Goal: Information Seeking & Learning: Learn about a topic

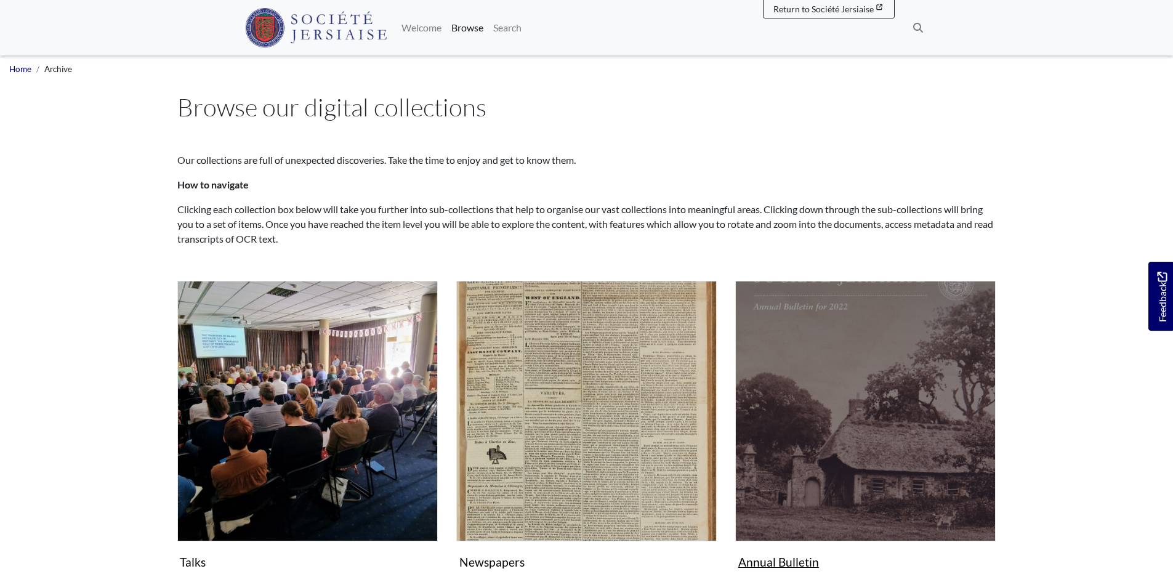
click at [770, 564] on figure "Annual Bulletin Collection" at bounding box center [865, 427] width 260 height 293
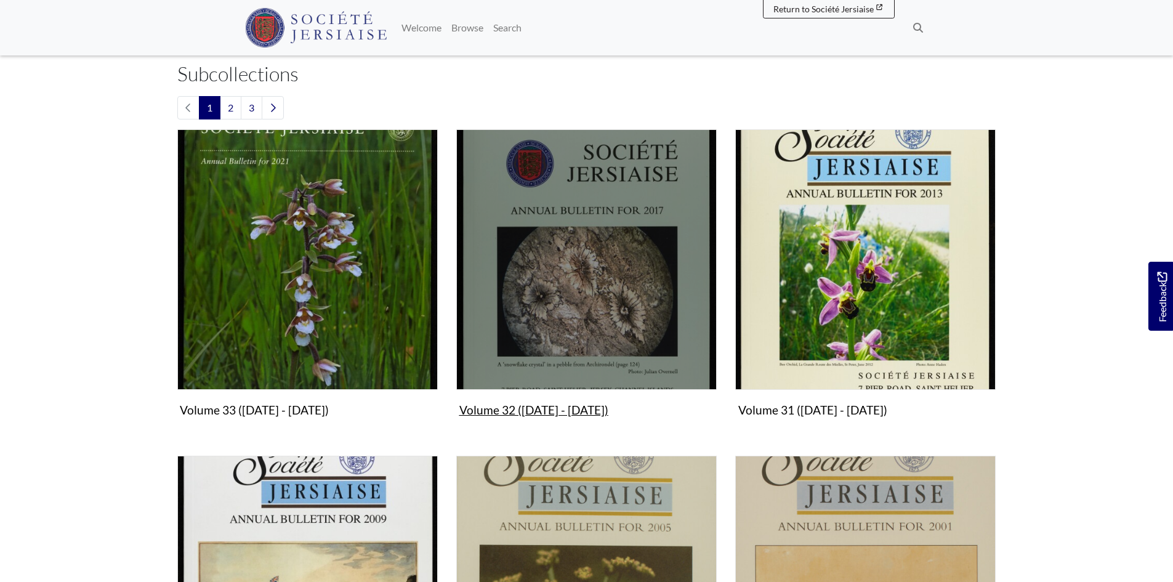
scroll to position [431, 0]
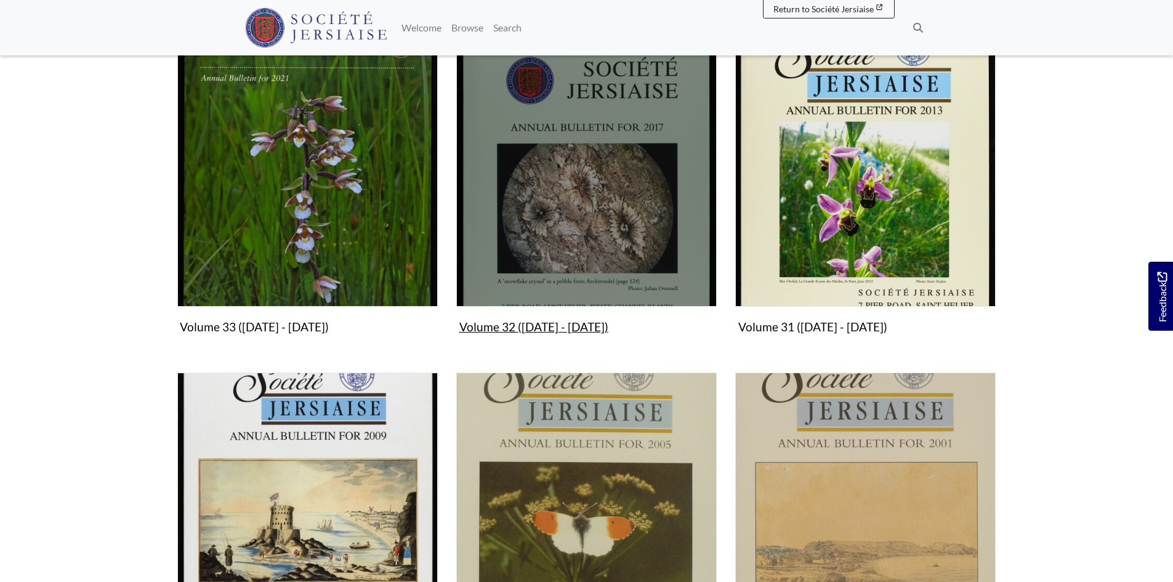
click at [525, 326] on figure "Volume 32 (2017 - 2020) Collection" at bounding box center [586, 192] width 260 height 293
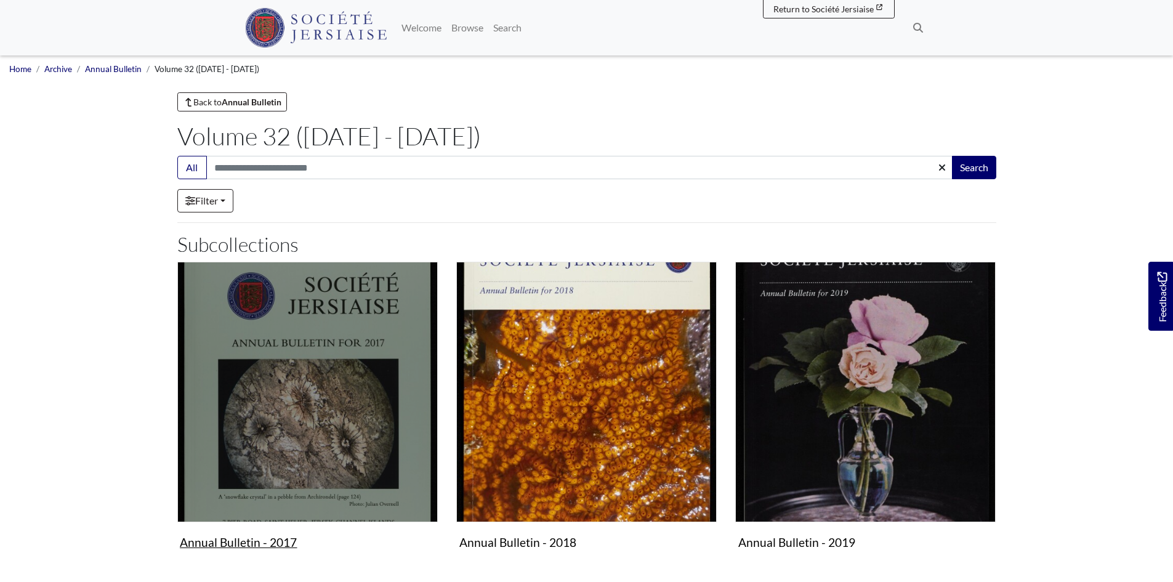
click at [318, 435] on img "Subcollection" at bounding box center [307, 392] width 260 height 260
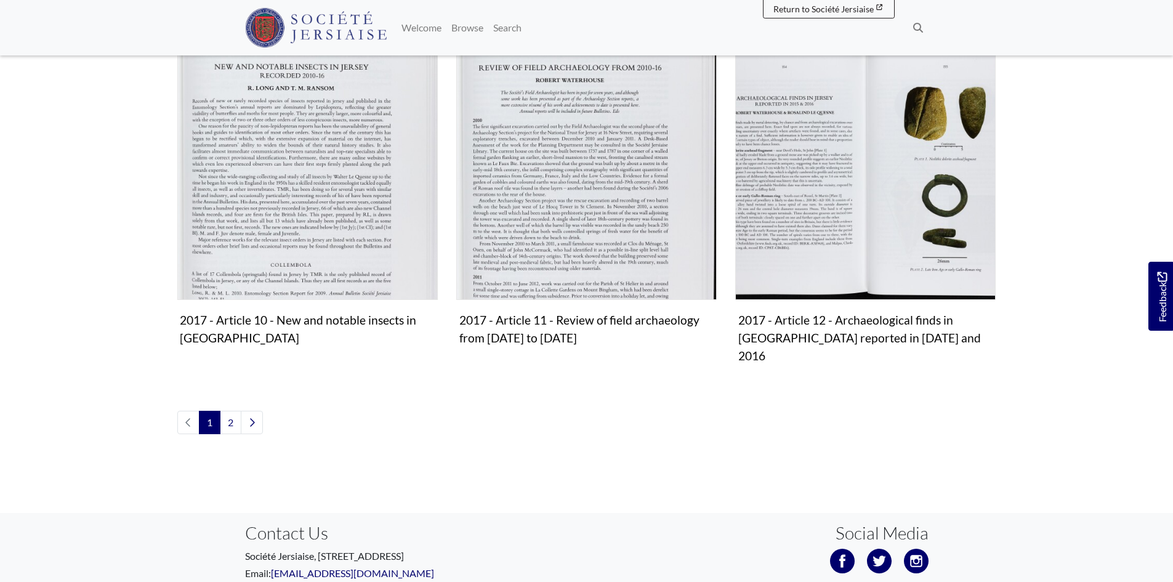
scroll to position [1355, 0]
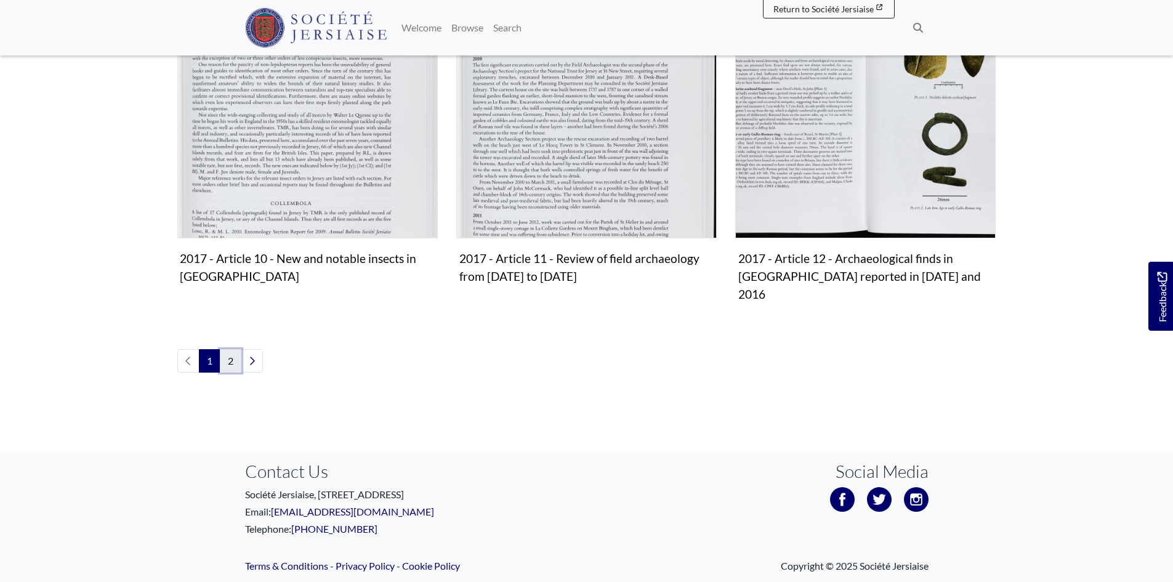
click at [238, 349] on link "2" at bounding box center [231, 360] width 22 height 23
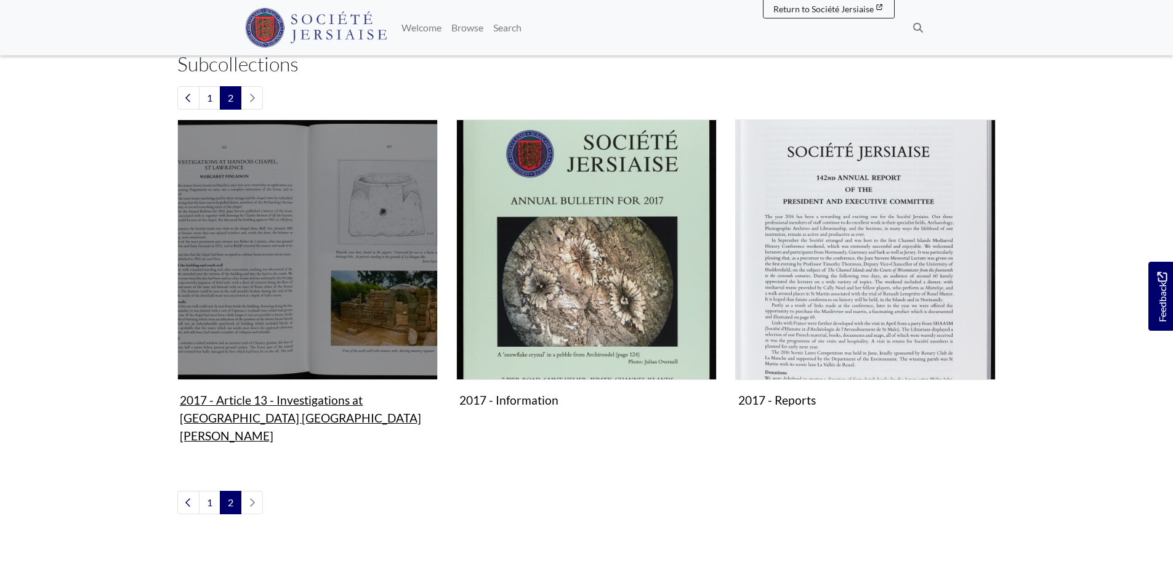
scroll to position [185, 0]
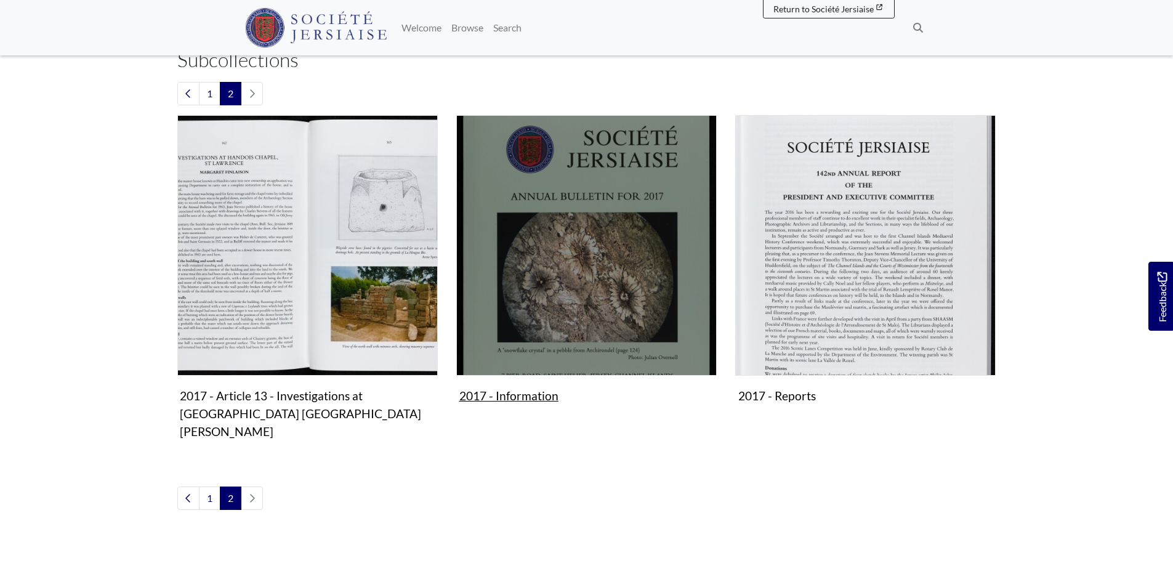
click at [495, 402] on figure "2017 - Information Collection" at bounding box center [586, 261] width 260 height 293
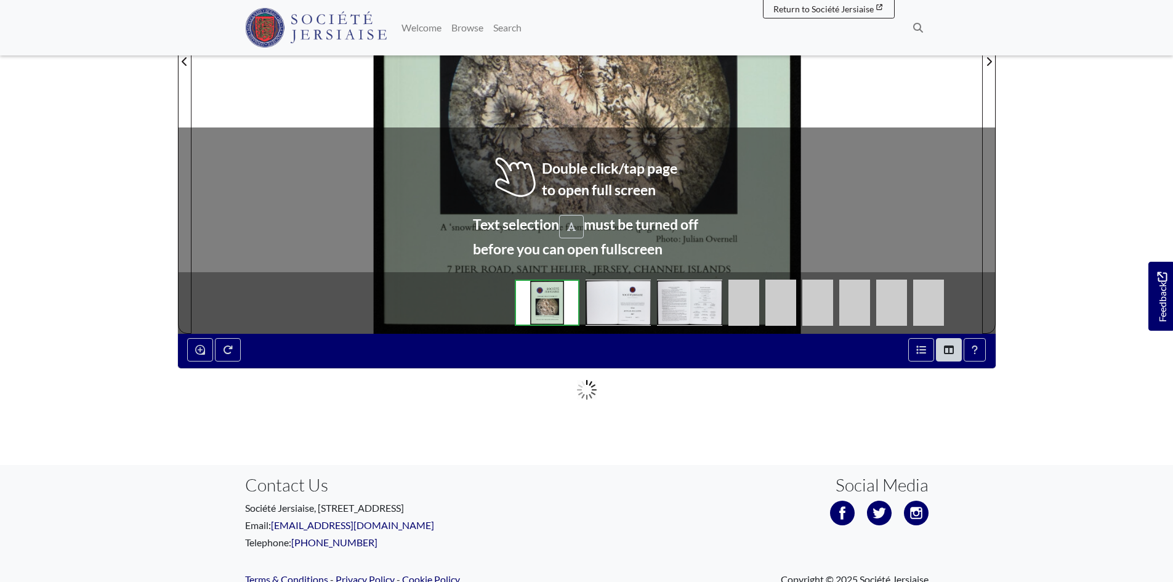
scroll to position [493, 0]
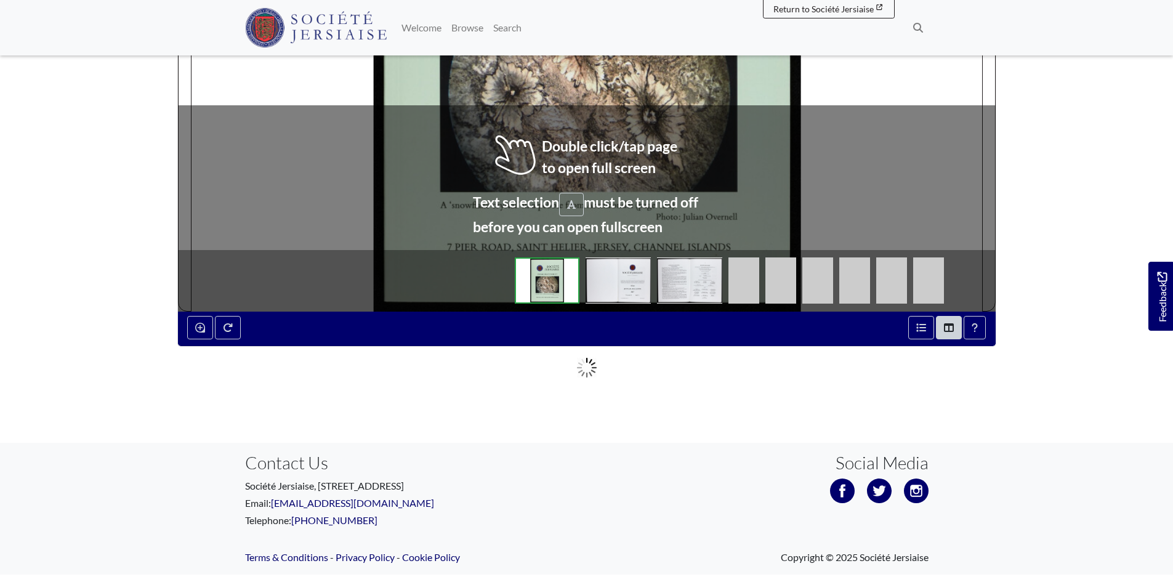
click at [688, 286] on img at bounding box center [689, 280] width 65 height 46
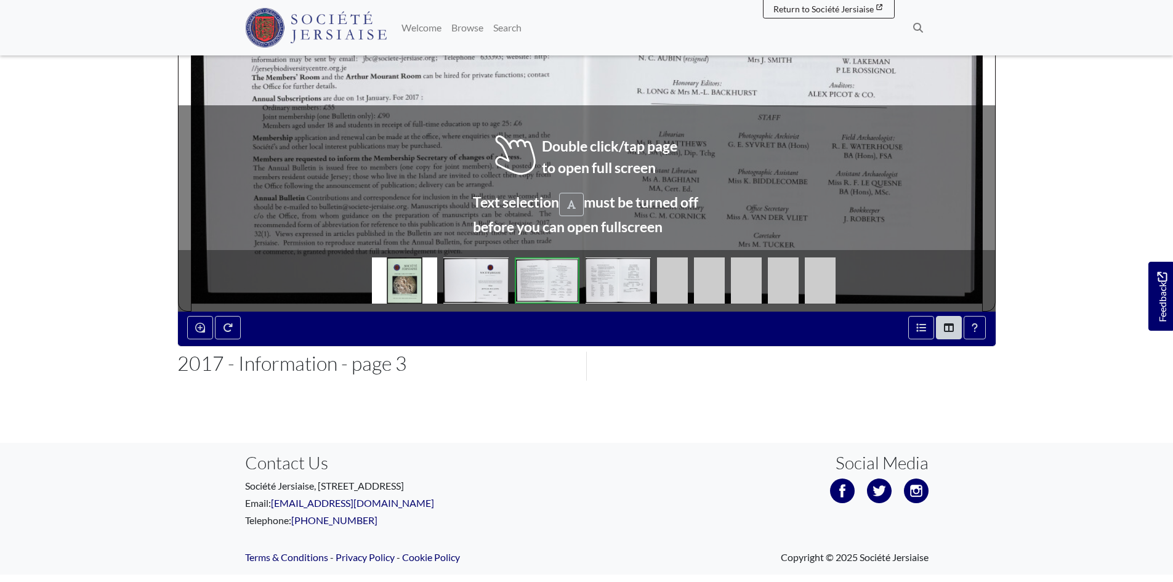
click at [831, 289] on img at bounding box center [820, 280] width 31 height 46
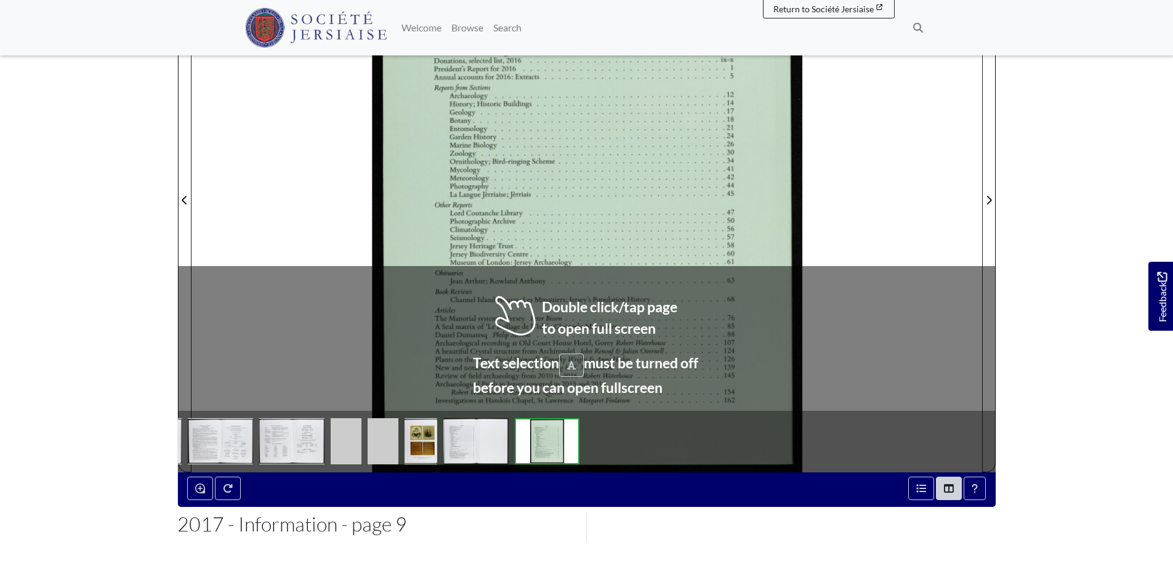
scroll to position [308, 0]
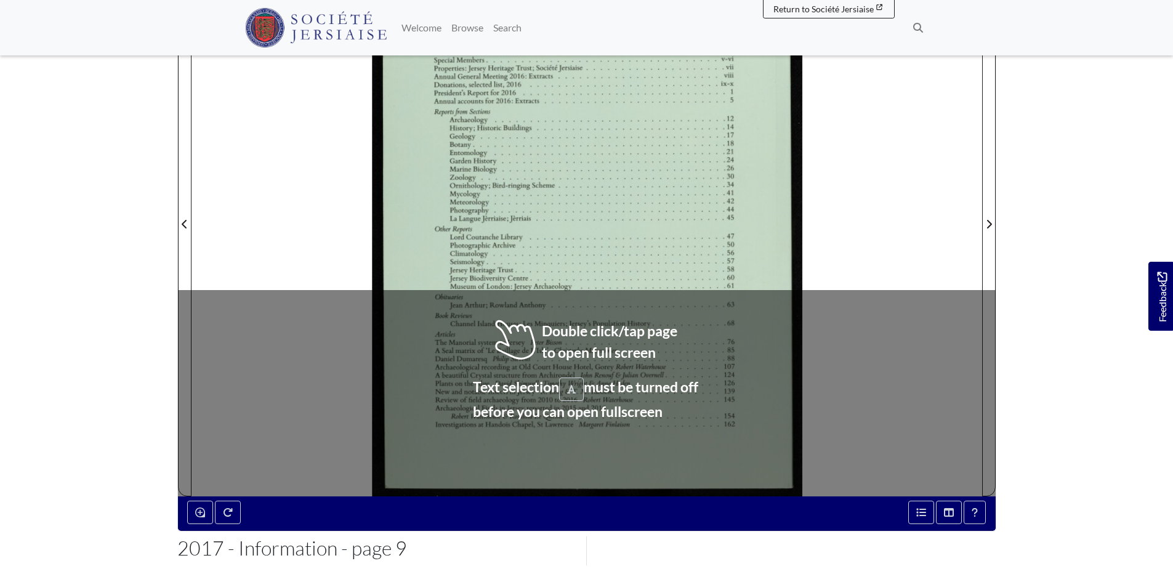
click at [323, 193] on div at bounding box center [389, 216] width 395 height 559
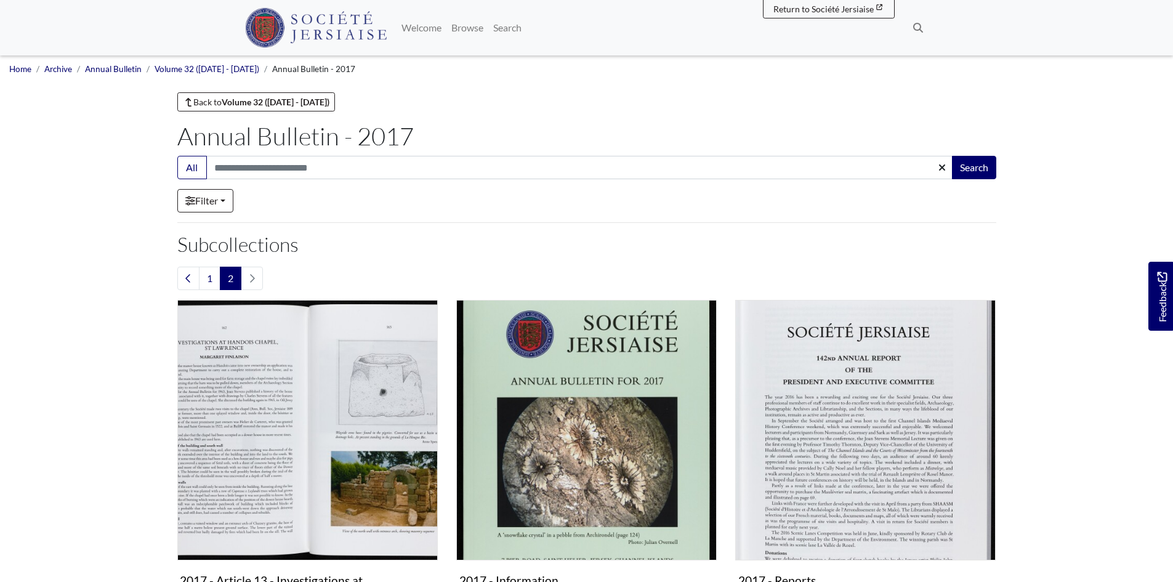
scroll to position [185, 0]
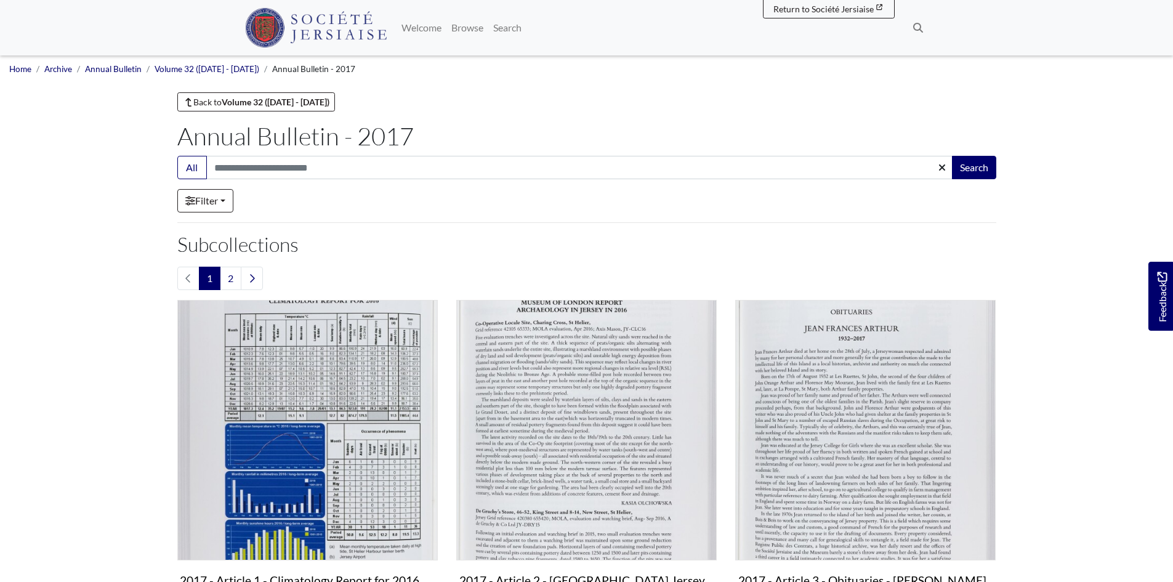
scroll to position [1355, 0]
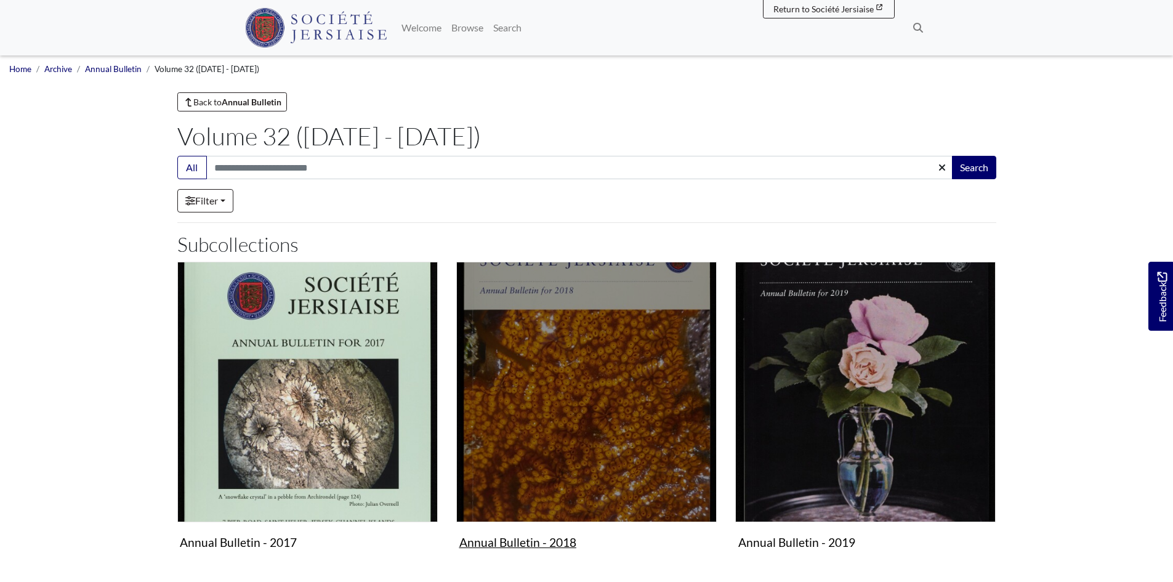
click at [535, 471] on img "Subcollection" at bounding box center [586, 392] width 260 height 260
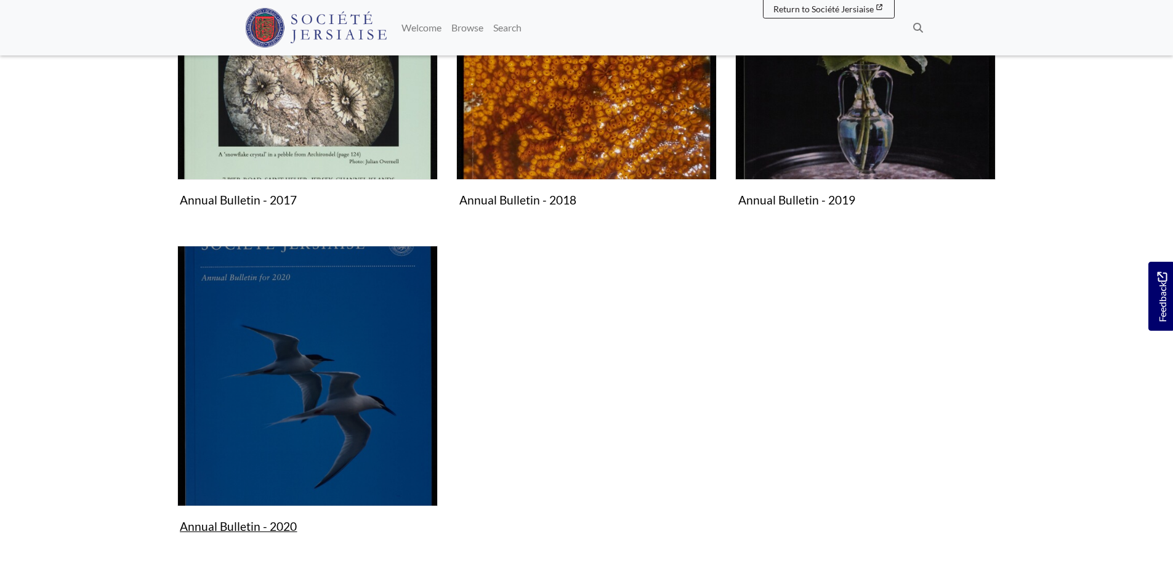
scroll to position [369, 0]
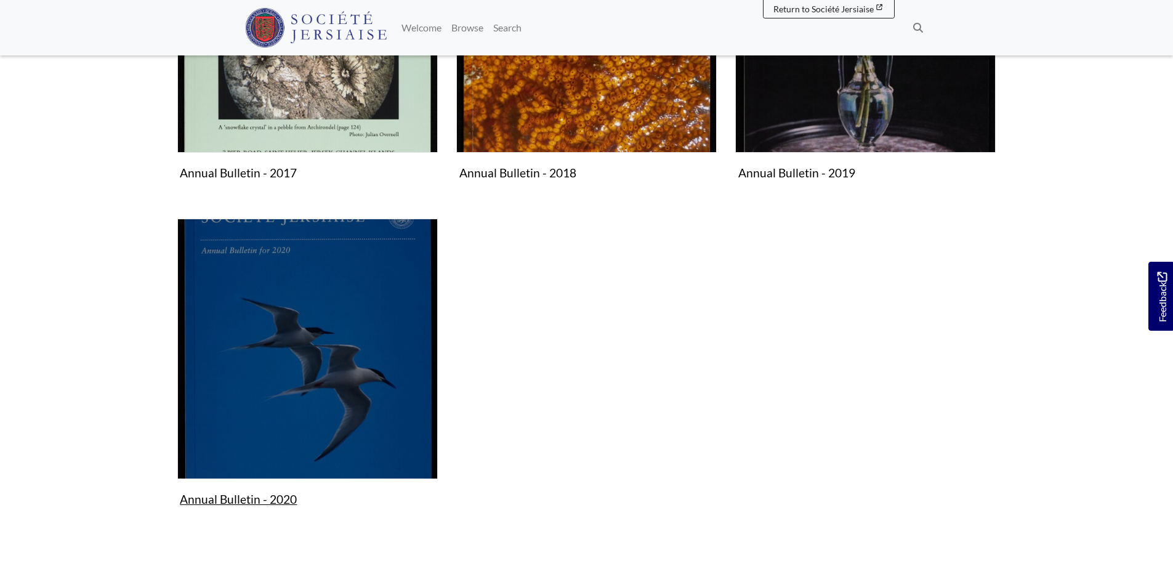
click at [248, 500] on figure "Annual Bulletin - 2020 Collection" at bounding box center [307, 365] width 260 height 293
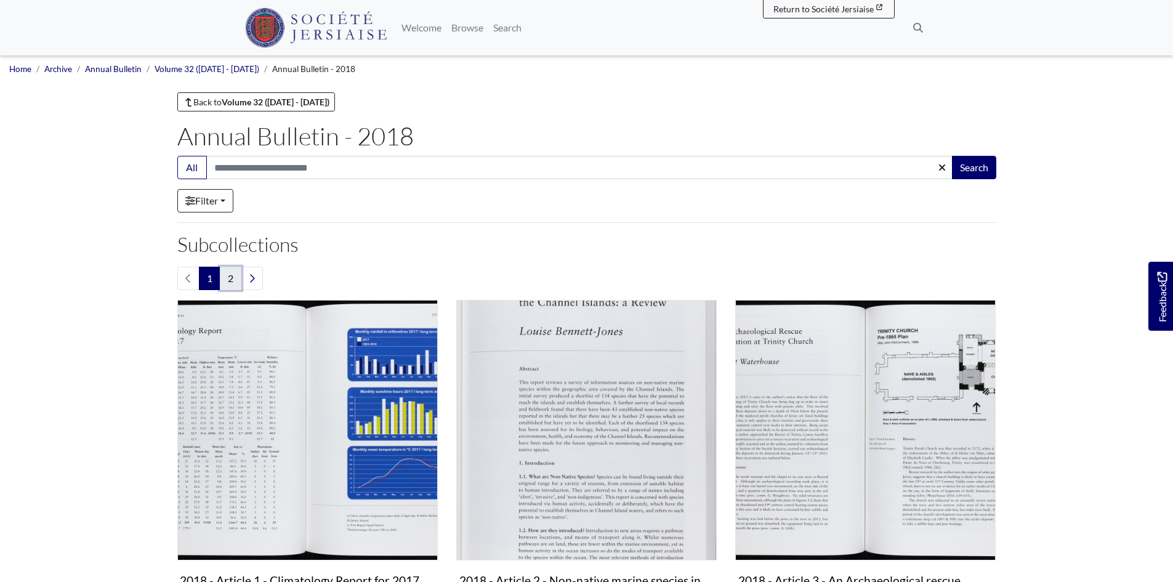
click at [235, 281] on link "2" at bounding box center [231, 278] width 22 height 23
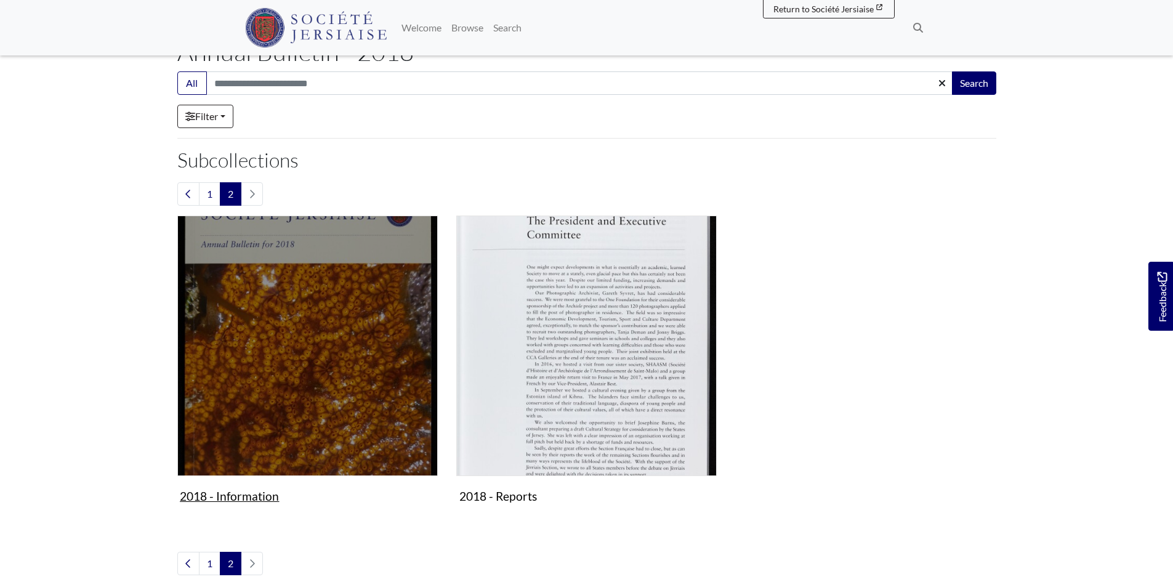
scroll to position [62, 0]
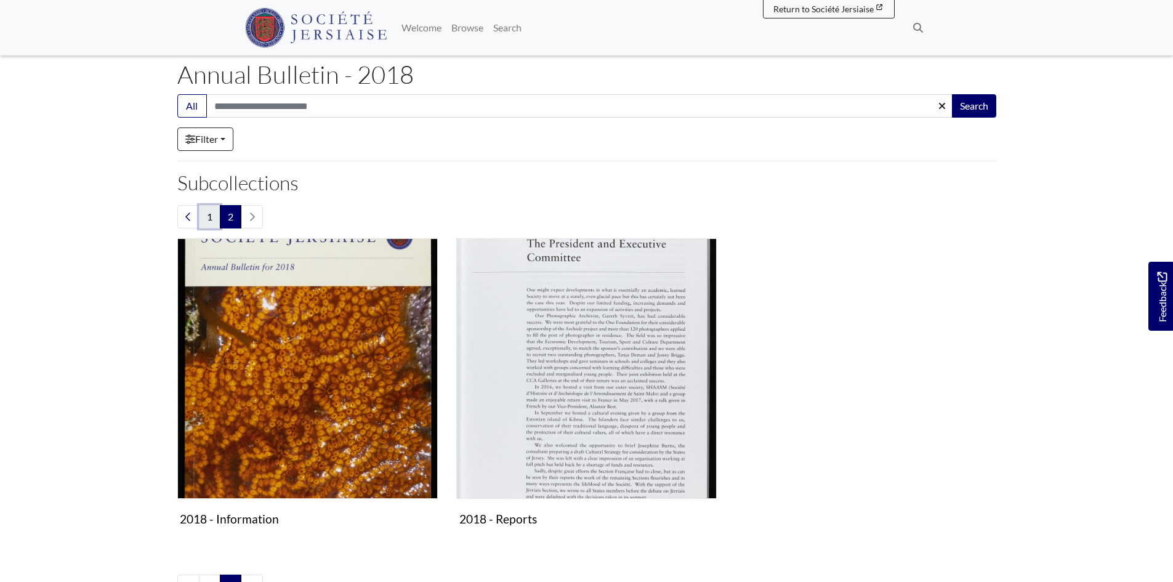
click at [207, 214] on link "1" at bounding box center [210, 216] width 22 height 23
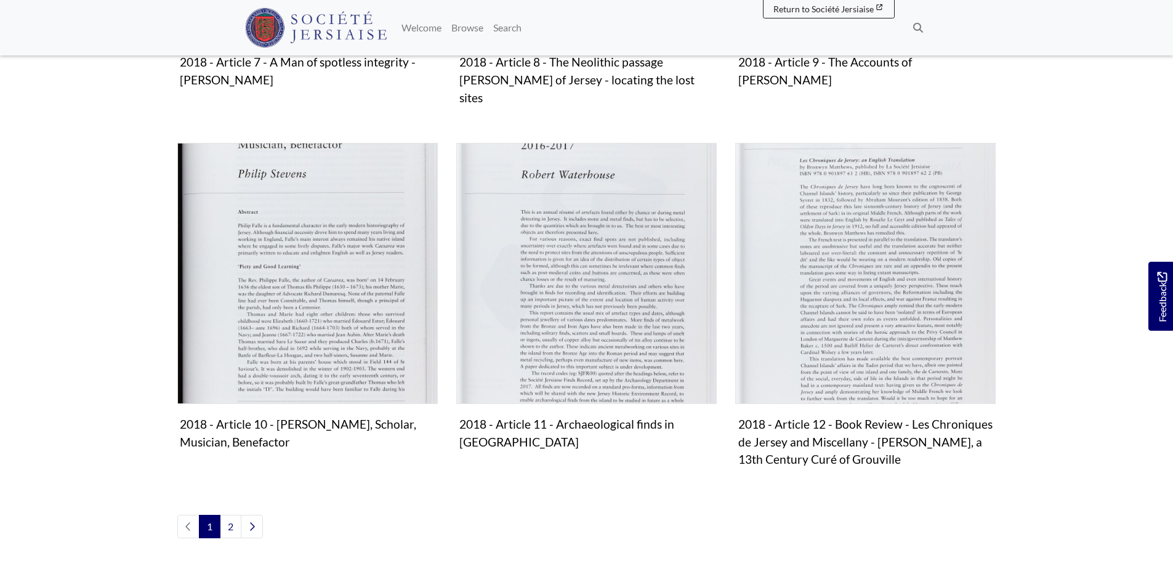
scroll to position [1293, 0]
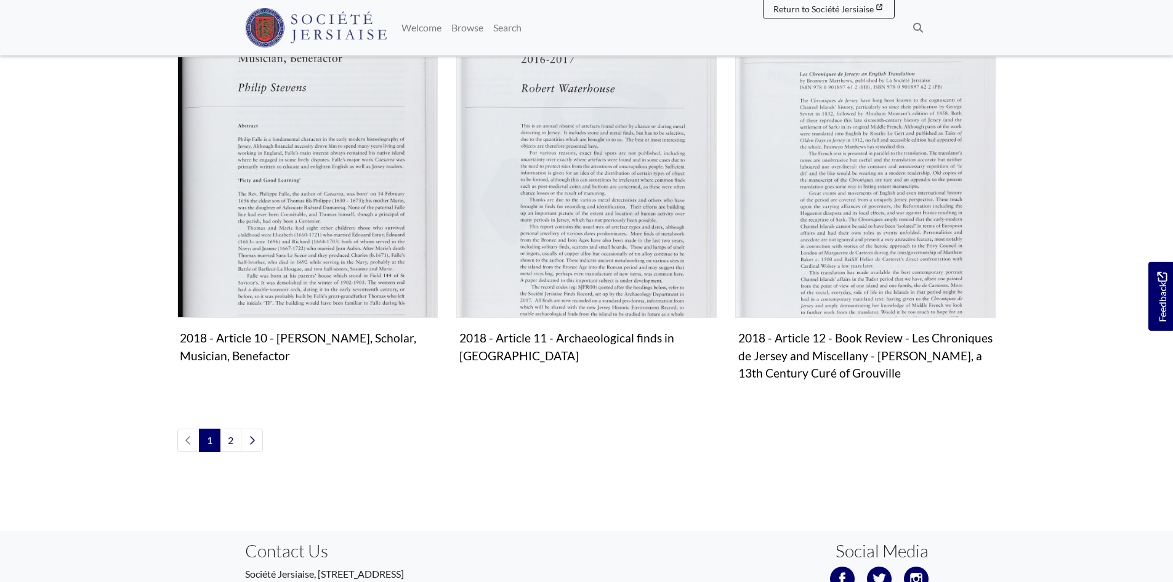
click at [220, 429] on span "1" at bounding box center [210, 440] width 22 height 23
click at [225, 429] on link "2" at bounding box center [231, 440] width 22 height 23
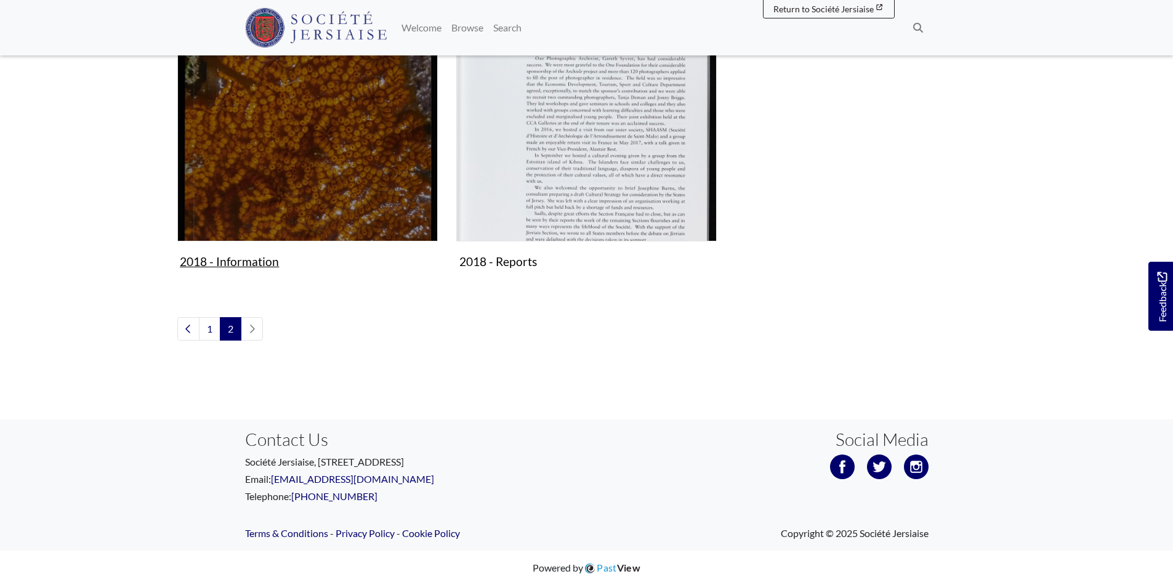
scroll to position [322, 0]
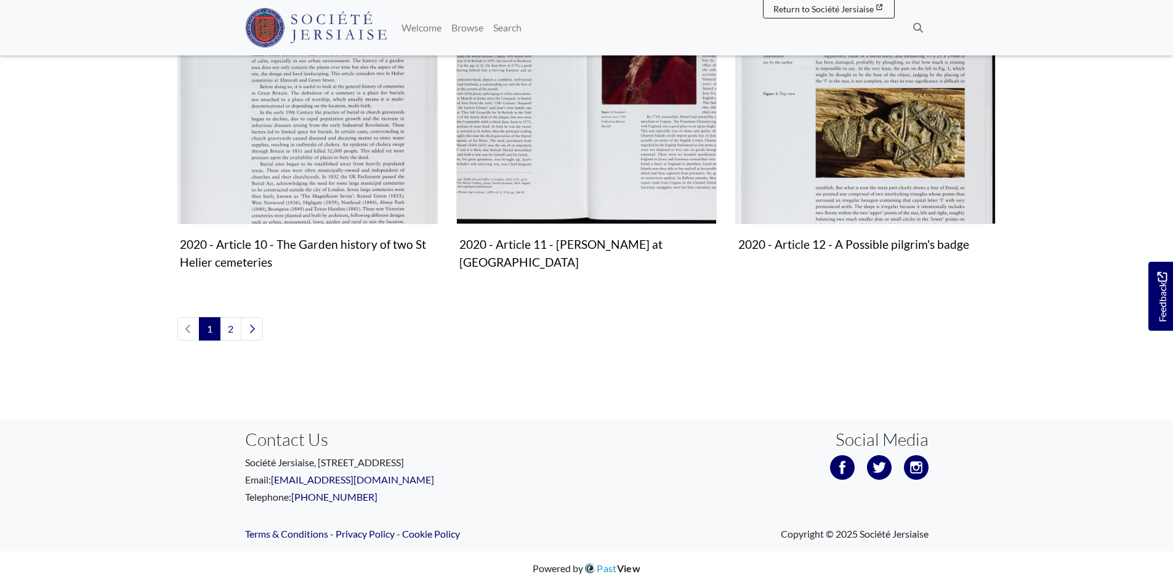
scroll to position [1373, 0]
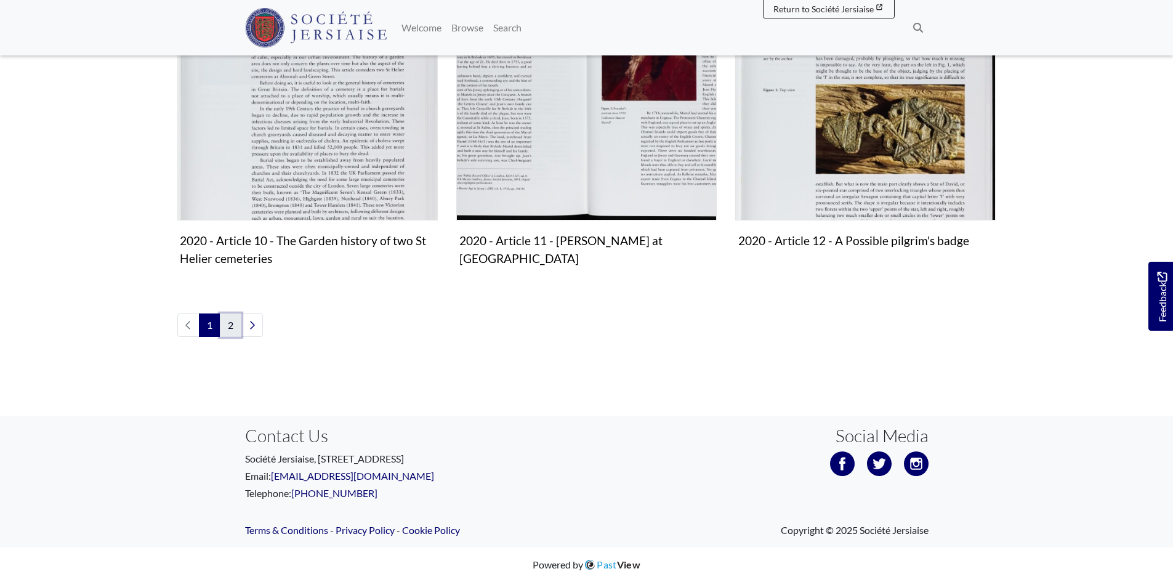
click at [227, 323] on link "2" at bounding box center [231, 324] width 22 height 23
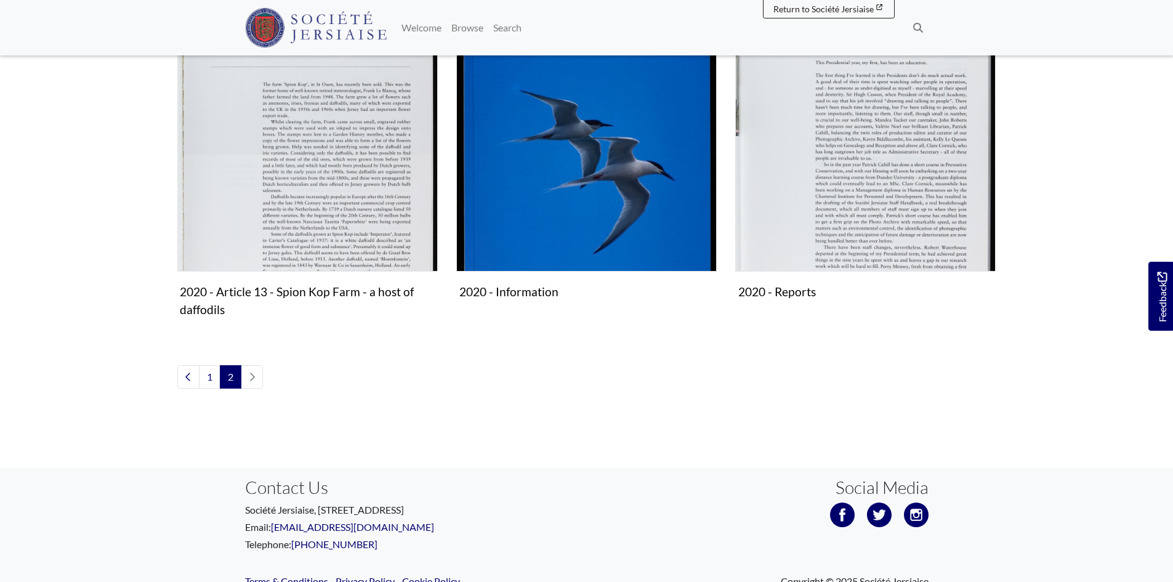
scroll to position [308, 0]
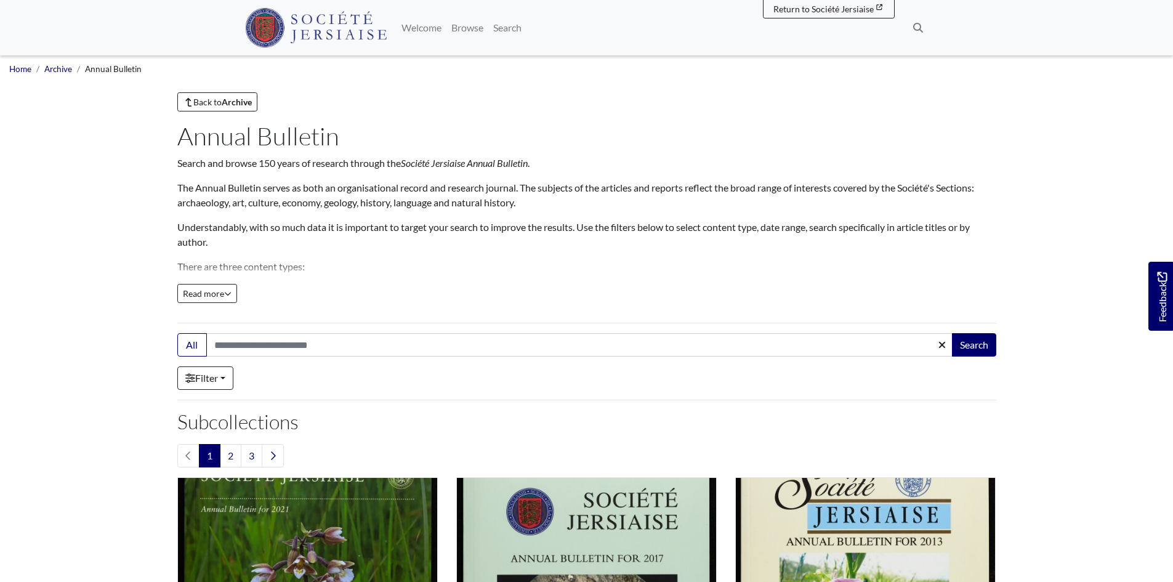
scroll to position [431, 0]
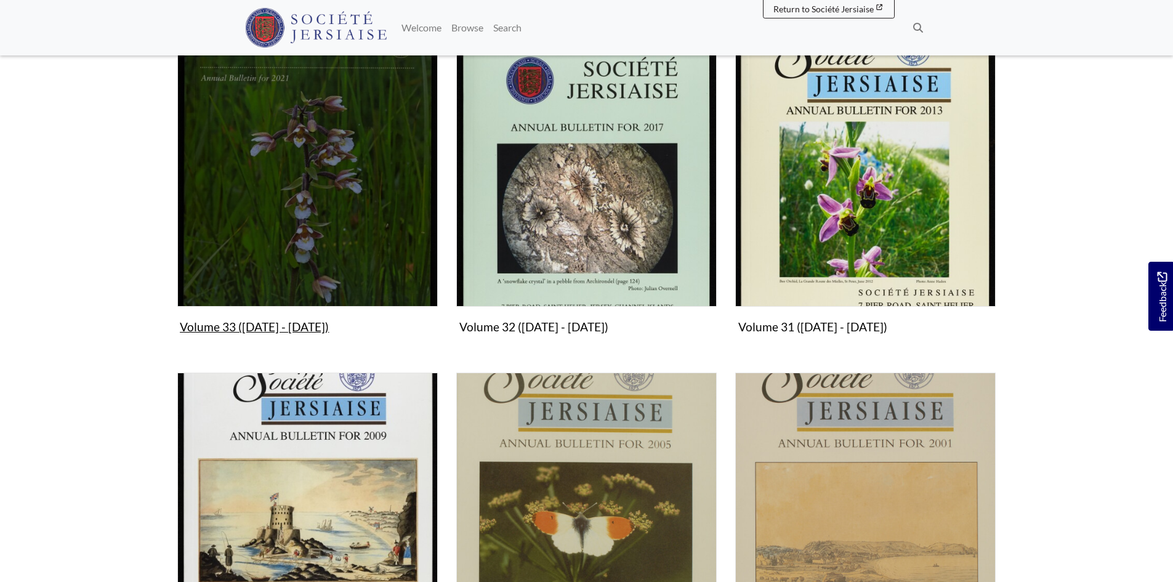
click at [268, 304] on img "Subcollection" at bounding box center [307, 176] width 260 height 260
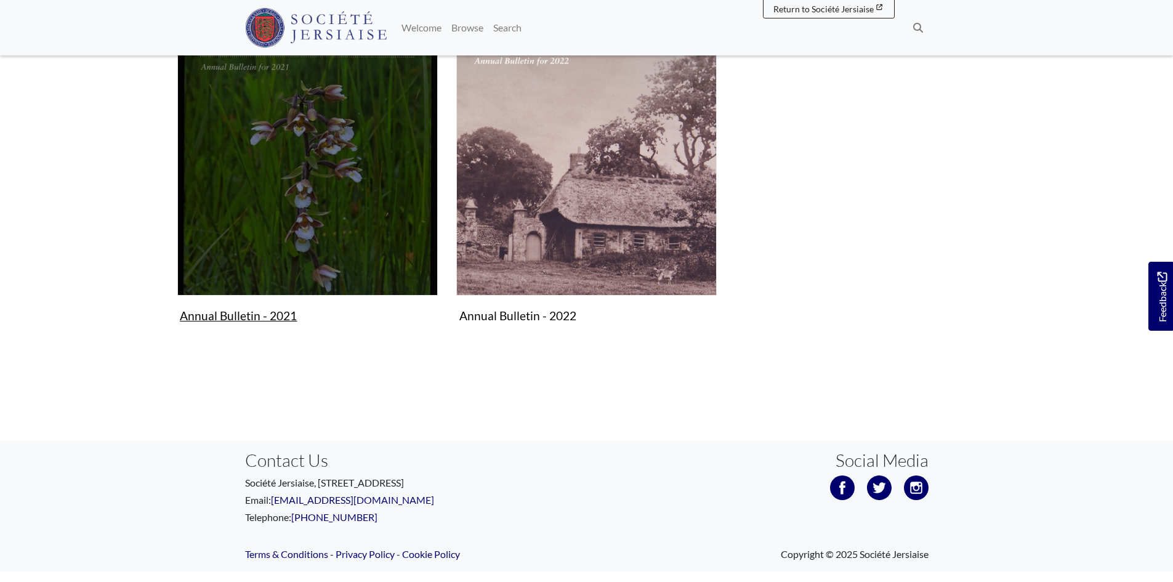
scroll to position [251, 0]
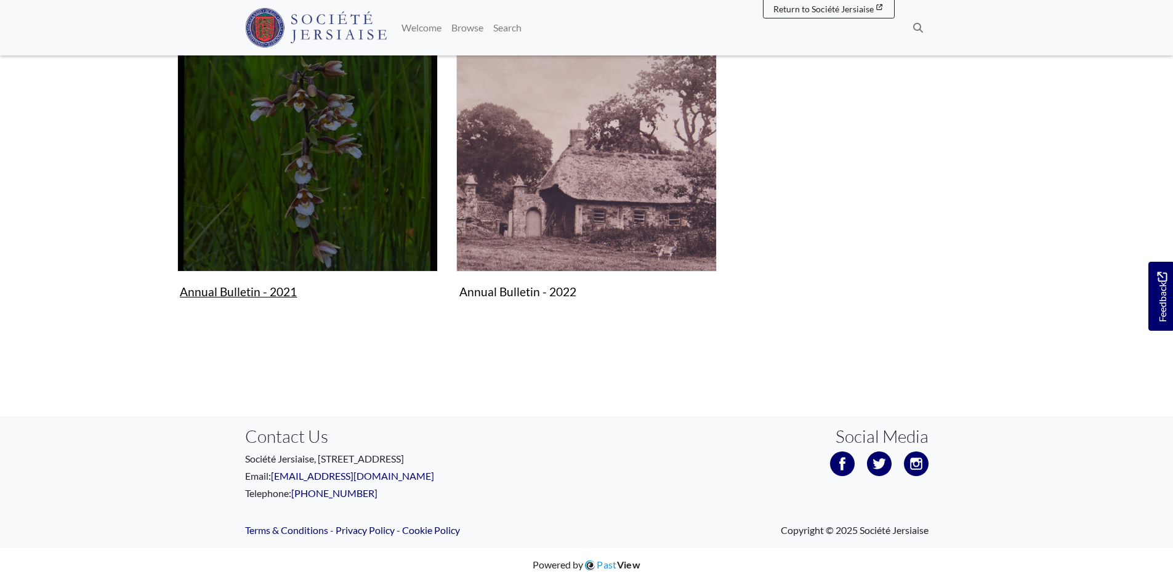
click at [251, 289] on figure "Annual Bulletin - 2021 Collection" at bounding box center [307, 157] width 260 height 293
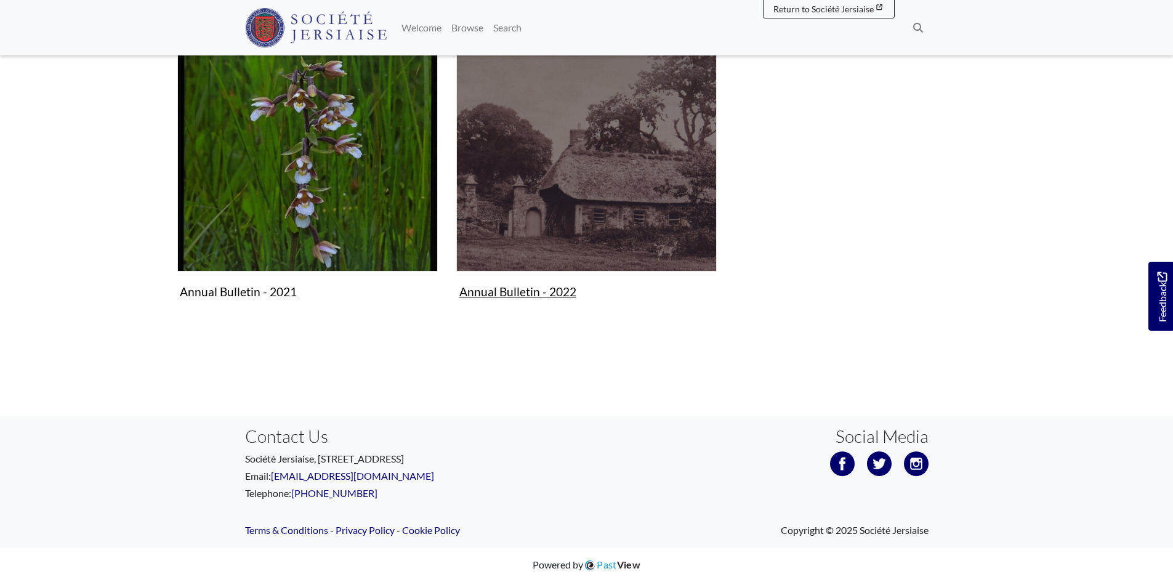
click at [526, 296] on figure "Annual Bulletin - 2022 Collection" at bounding box center [586, 157] width 260 height 293
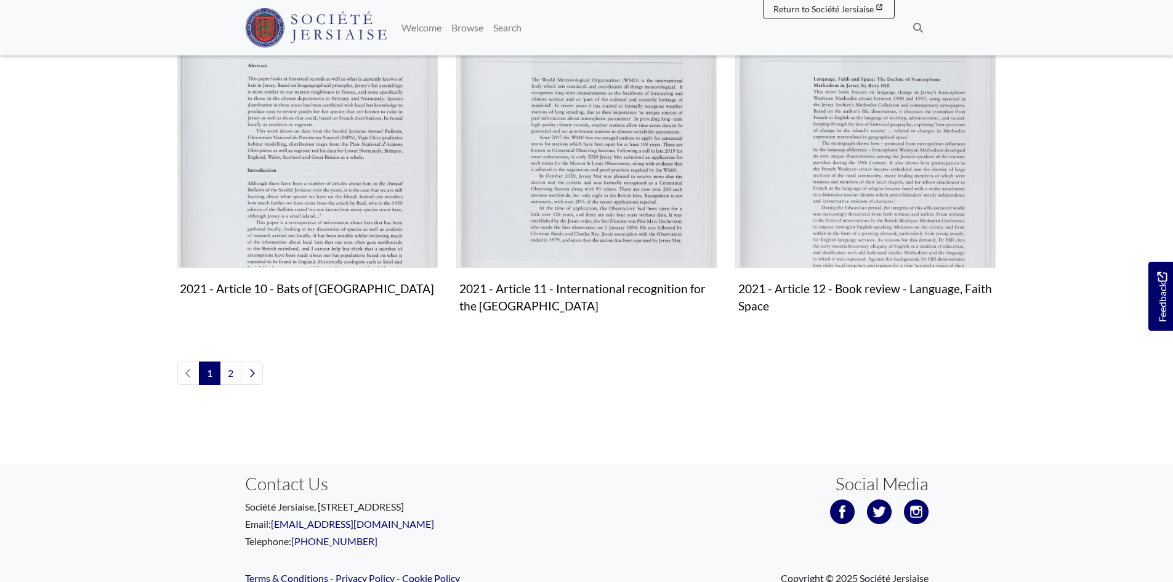
scroll to position [1373, 0]
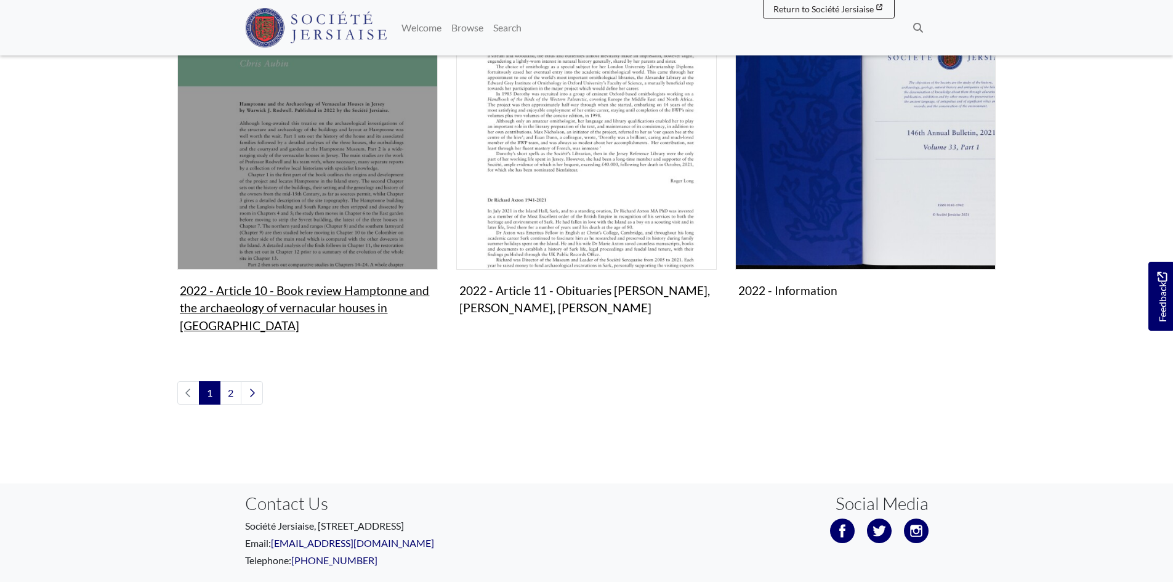
scroll to position [1373, 0]
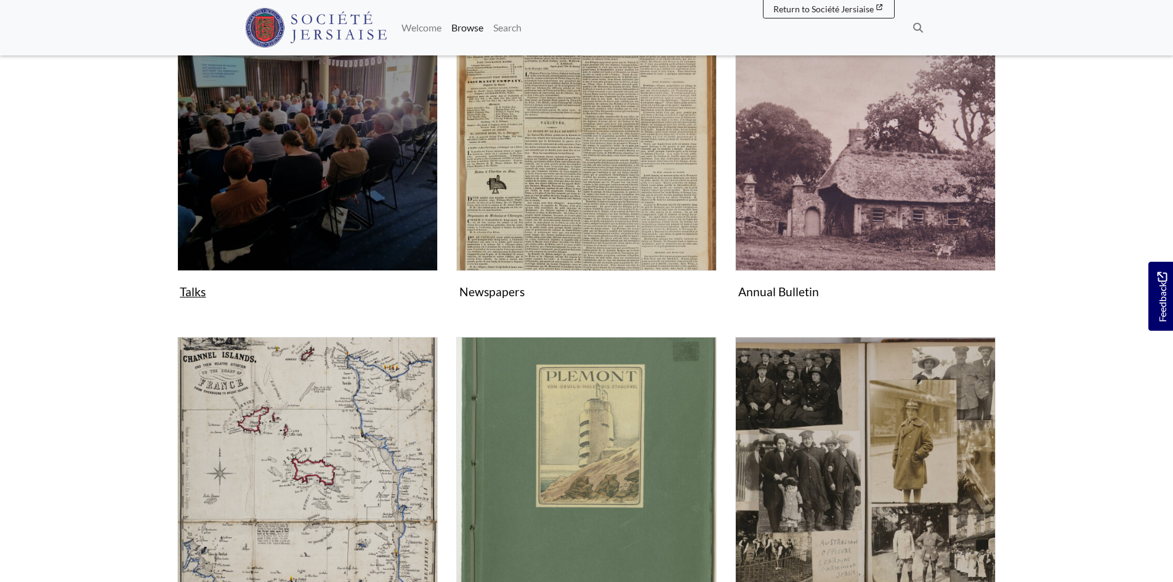
scroll to position [246, 0]
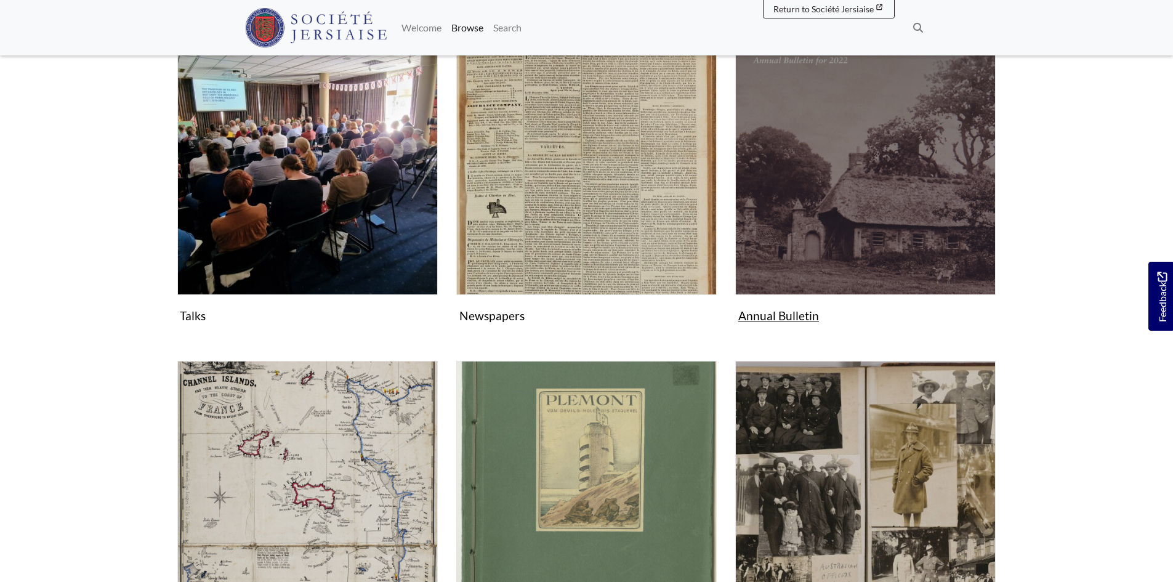
click at [798, 313] on figure "Annual Bulletin Collection" at bounding box center [865, 180] width 260 height 293
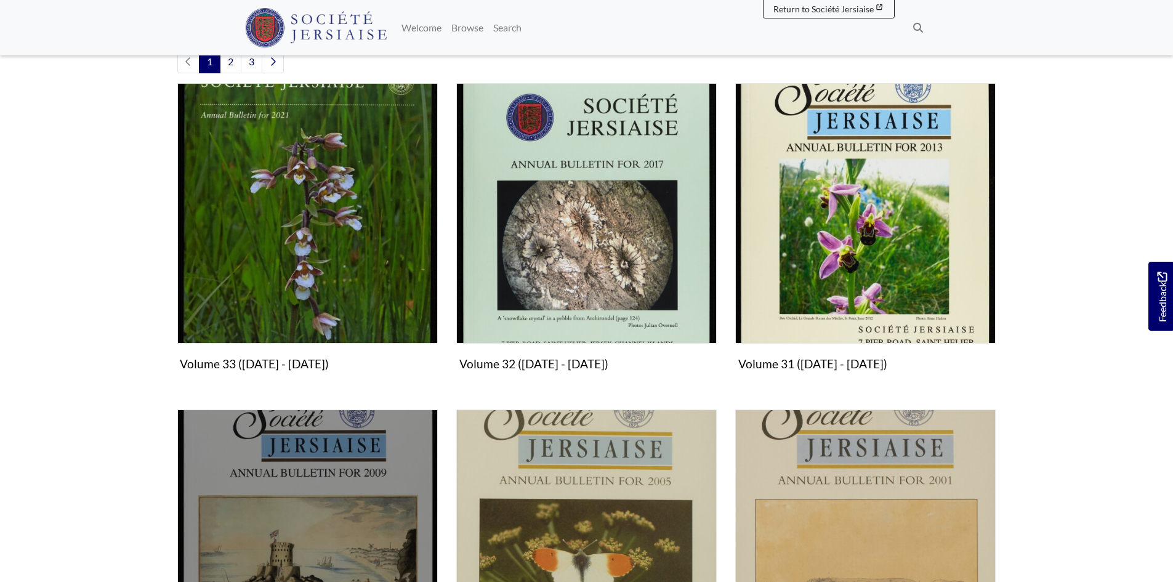
scroll to position [431, 0]
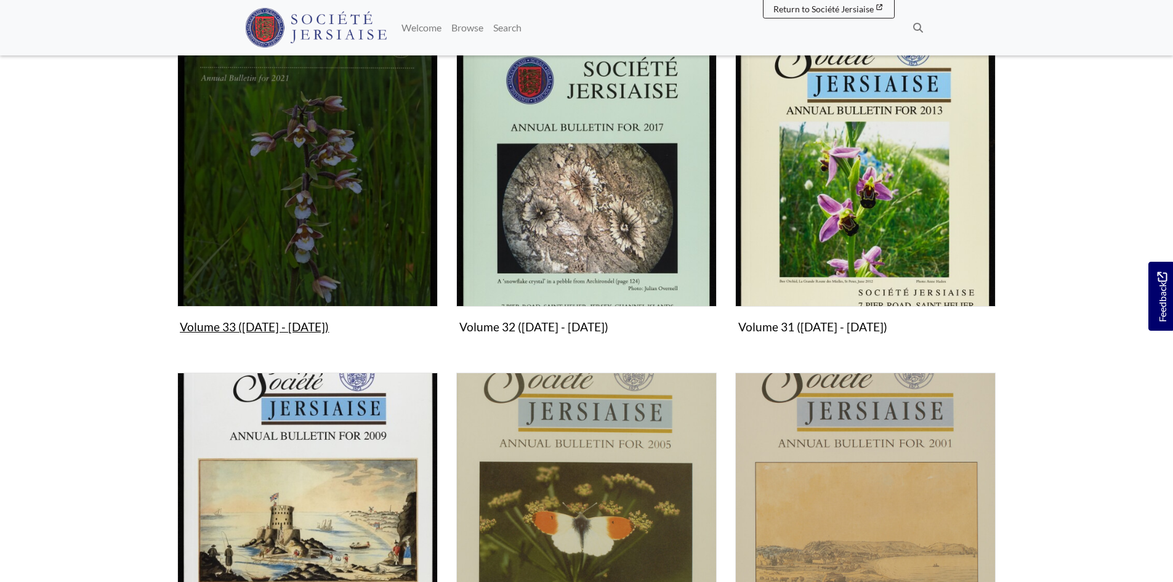
click at [255, 322] on figure "Volume 33 (2021 - 2024) Collection" at bounding box center [307, 192] width 260 height 293
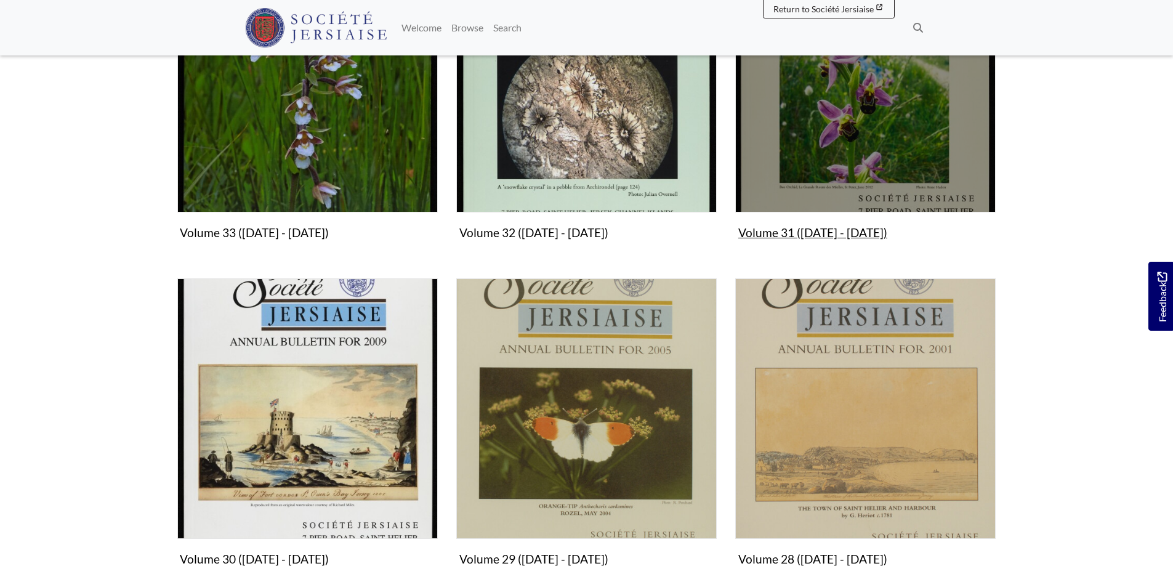
scroll to position [493, 0]
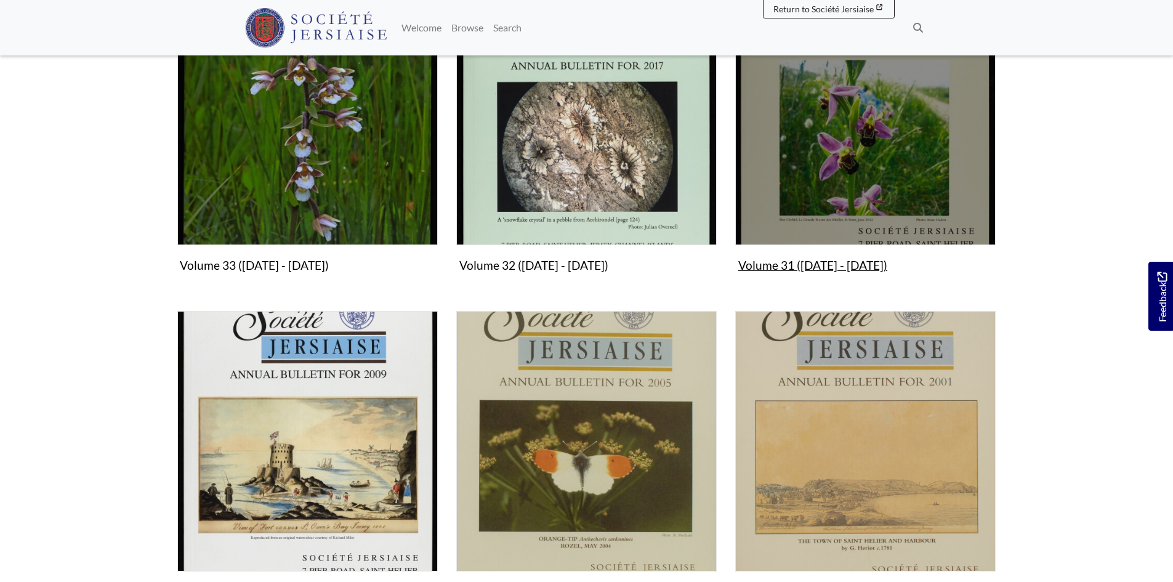
click at [804, 264] on figure "Volume 31 (2013 - 2016) Collection" at bounding box center [865, 131] width 260 height 293
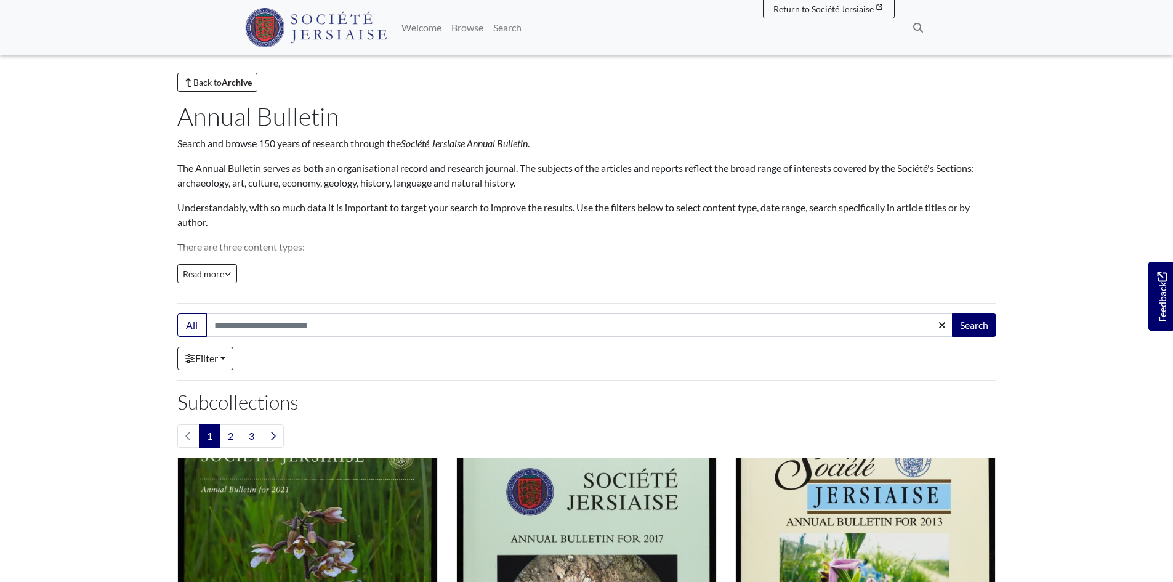
scroll to position [0, 0]
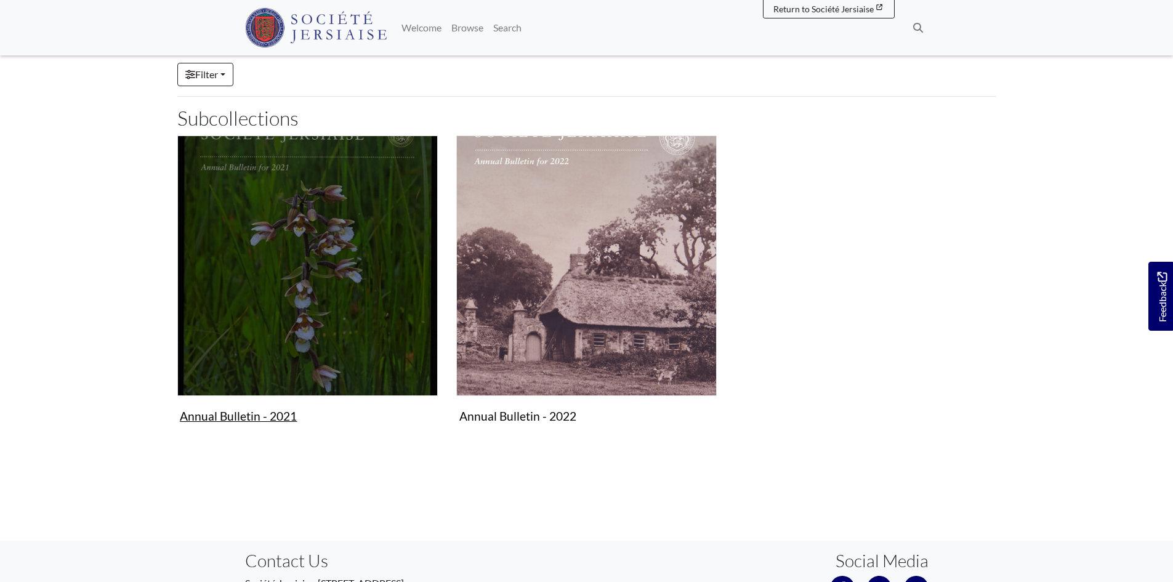
scroll to position [185, 0]
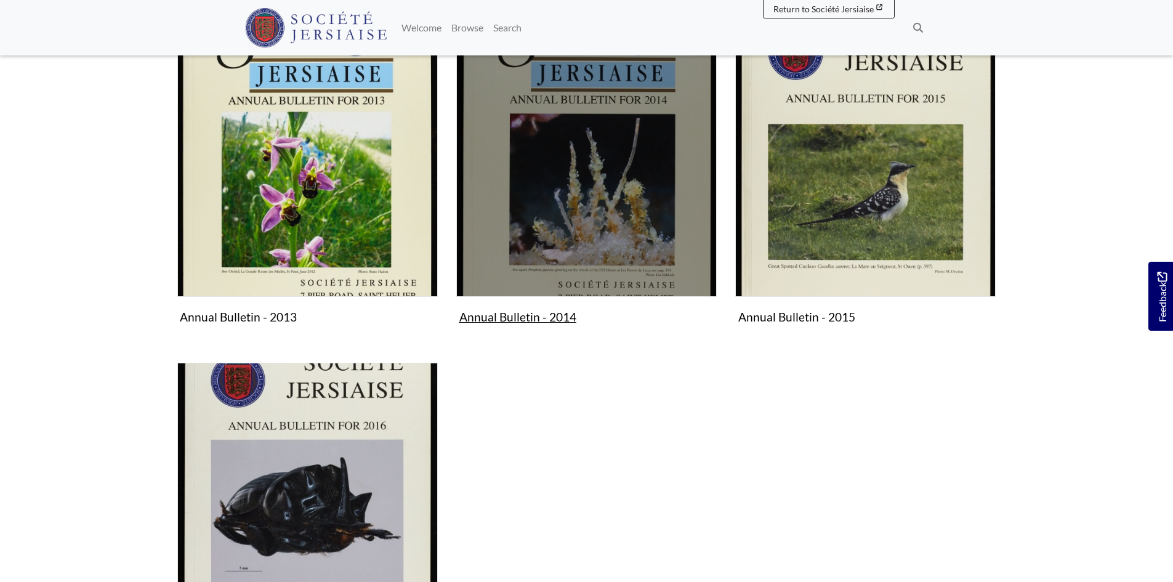
scroll to position [369, 0]
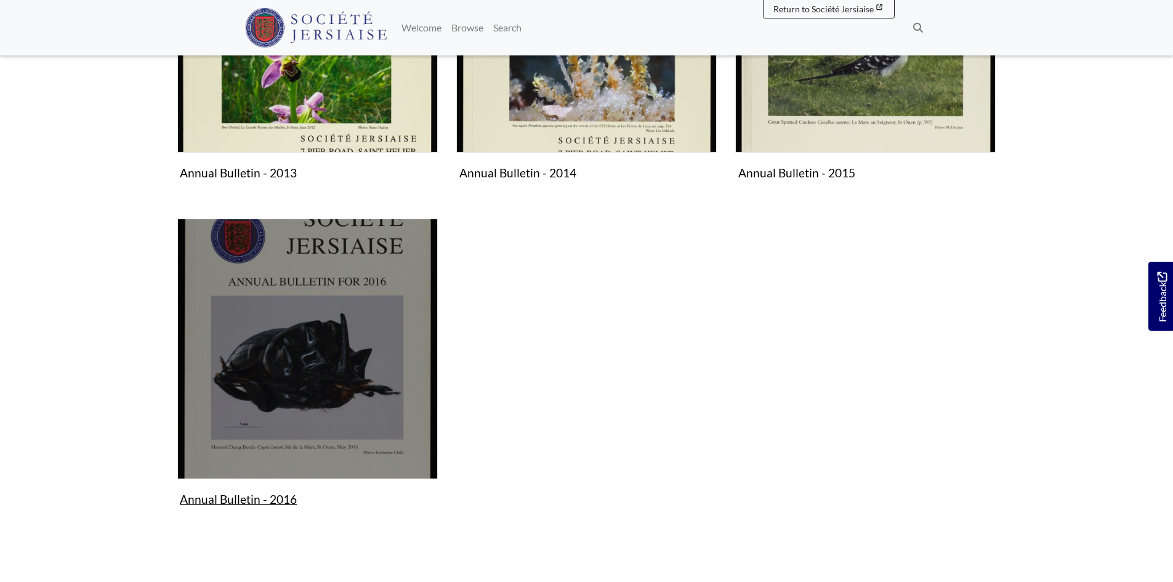
click at [260, 500] on figure "Annual Bulletin - 2016 Collection" at bounding box center [307, 365] width 260 height 293
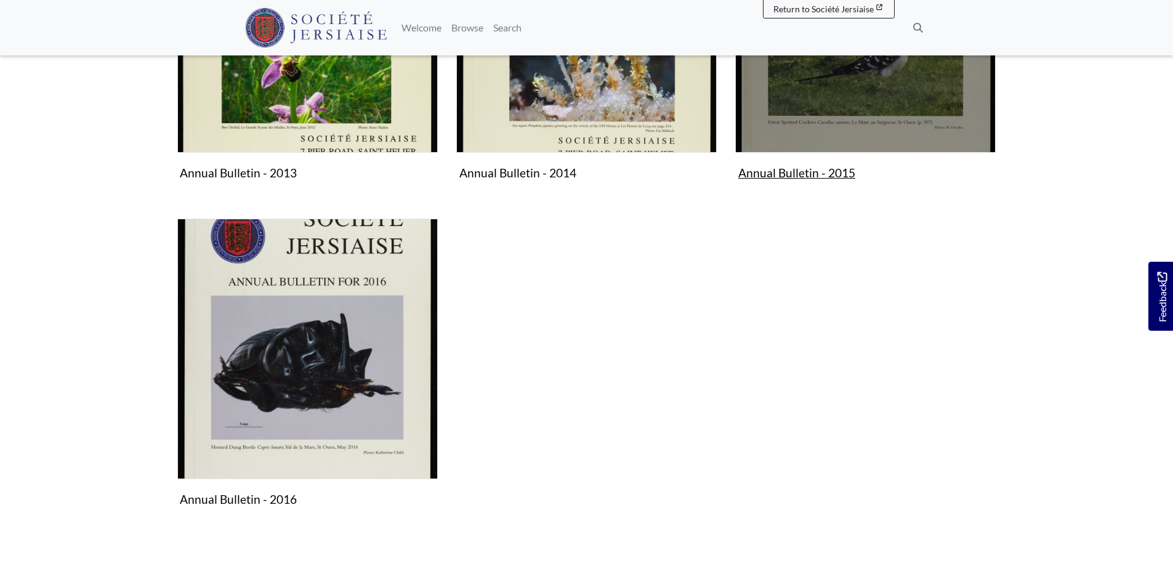
click at [808, 173] on figure "Annual Bulletin - 2015 Collection" at bounding box center [865, 38] width 260 height 293
click at [844, 170] on figure "Annual Bulletin - 2015 Collection" at bounding box center [865, 38] width 260 height 293
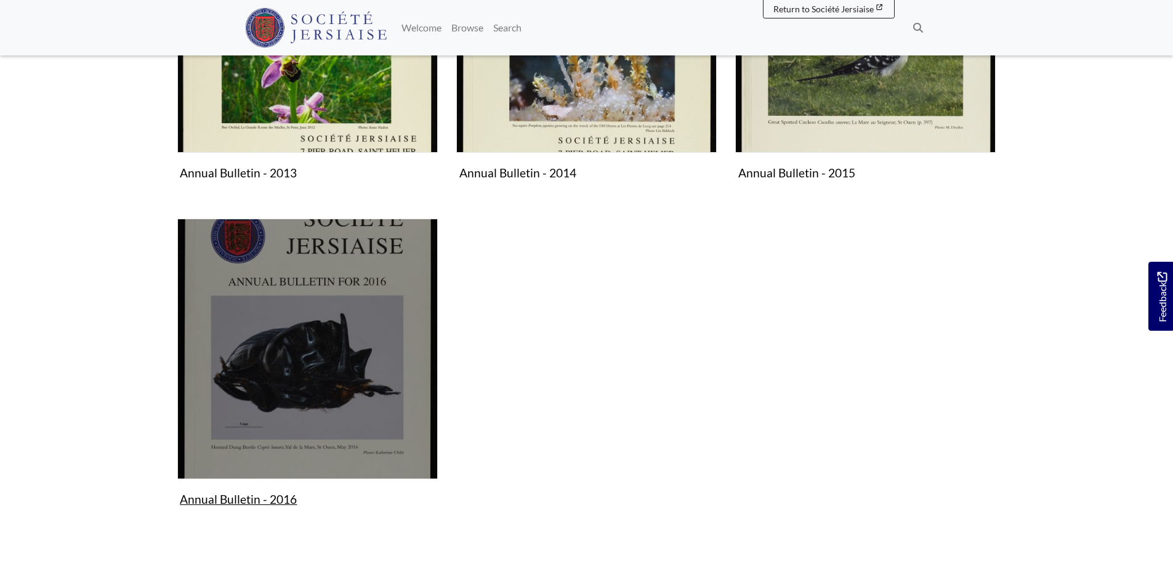
click at [238, 502] on figure "Annual Bulletin - 2016 Collection" at bounding box center [307, 365] width 260 height 293
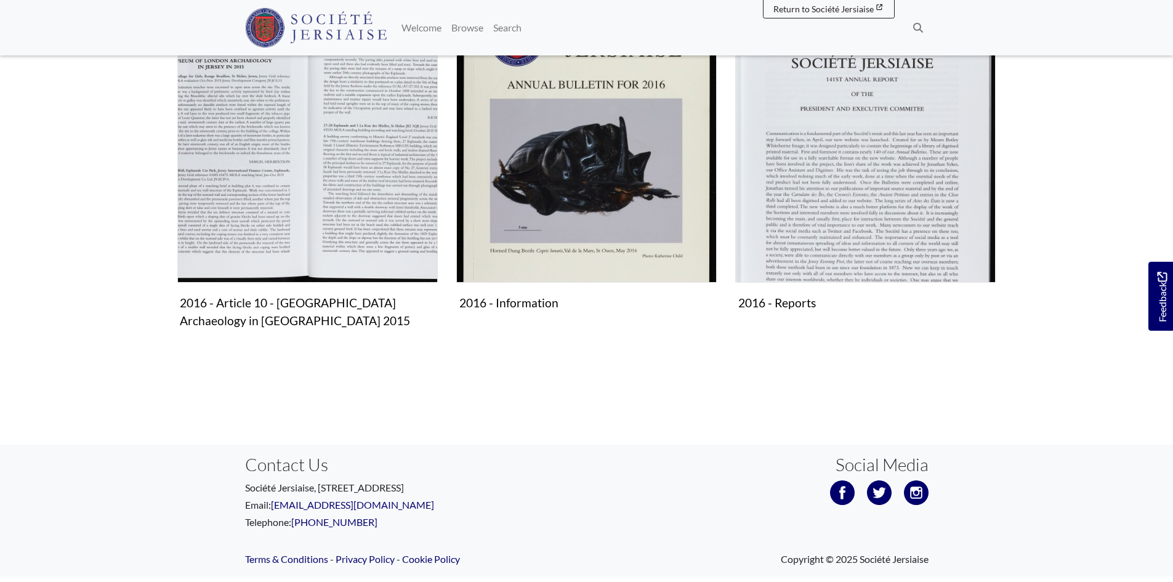
scroll to position [1293, 0]
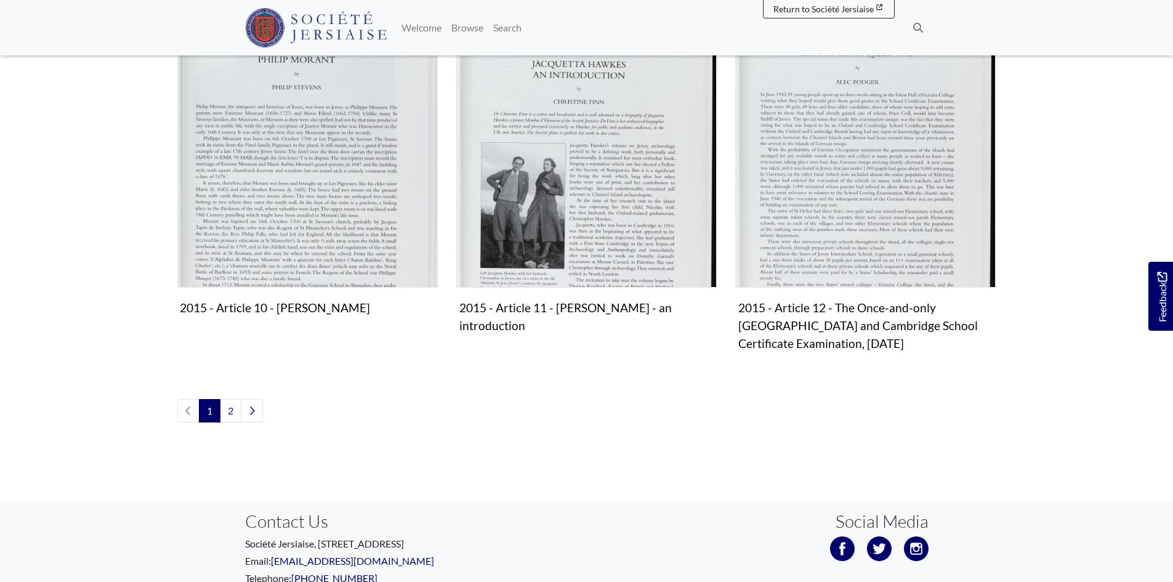
scroll to position [1408, 0]
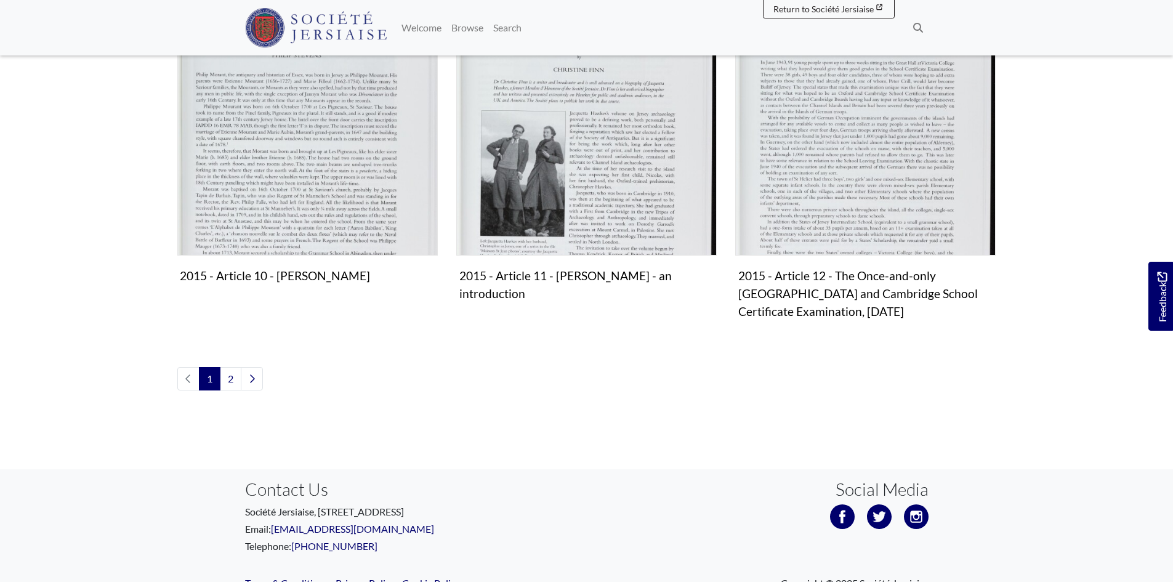
scroll to position [1408, 0]
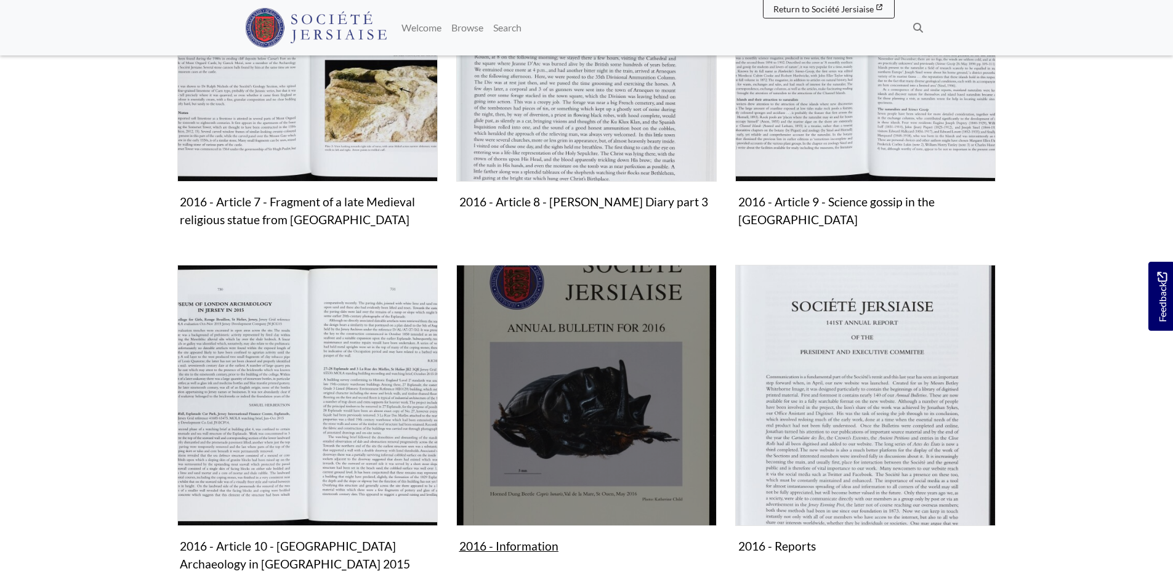
scroll to position [1108, 0]
